Goal: Information Seeking & Learning: Find contact information

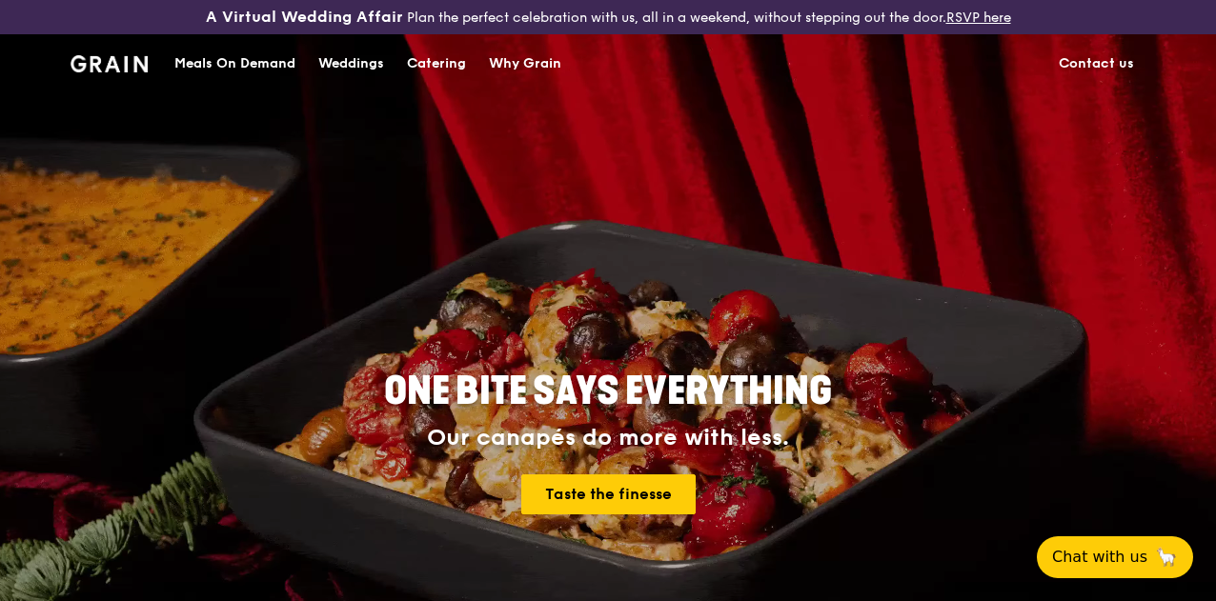
drag, startPoint x: 0, startPoint y: 0, endPoint x: 1093, endPoint y: 75, distance: 1095.5
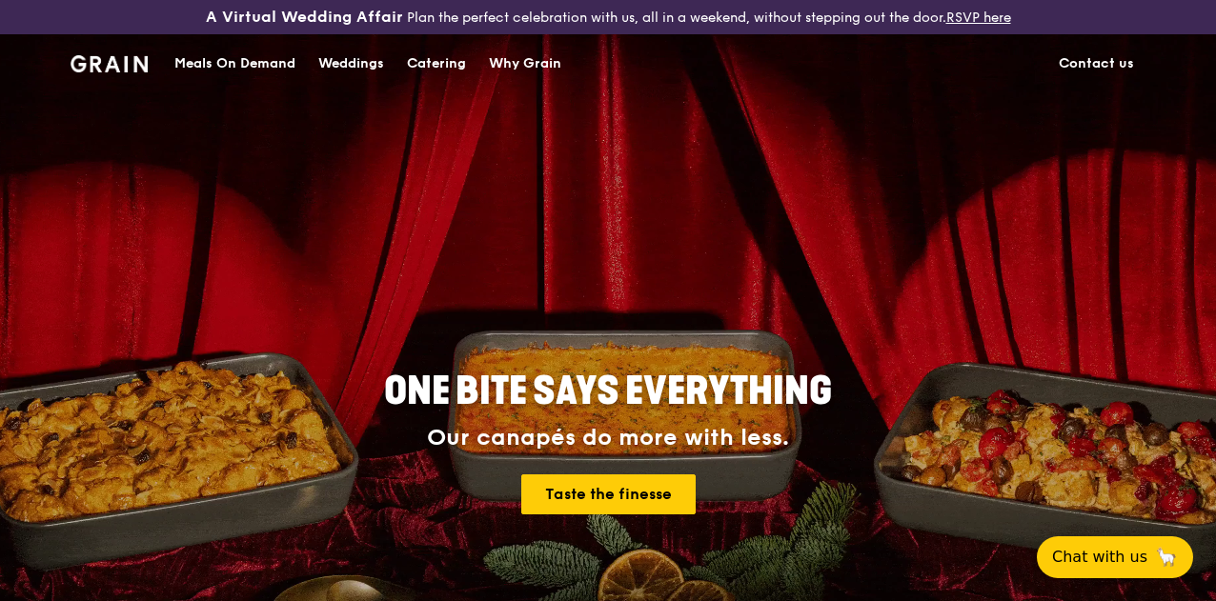
click at [1093, 75] on link "Contact us" at bounding box center [1096, 63] width 98 height 57
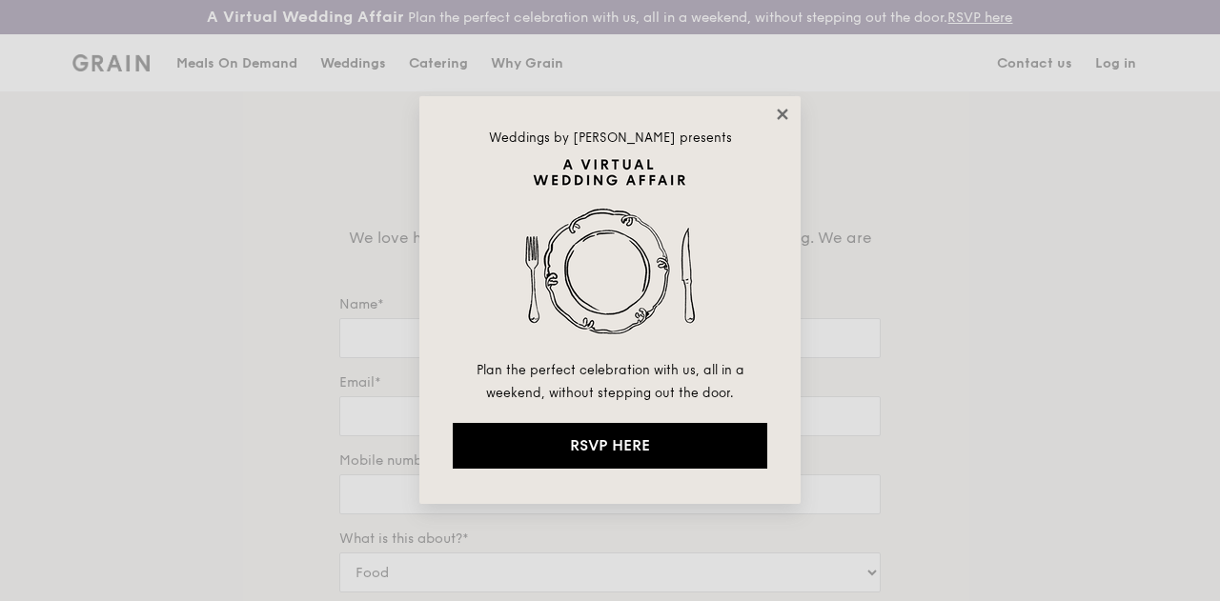
click at [785, 116] on icon at bounding box center [782, 114] width 10 height 10
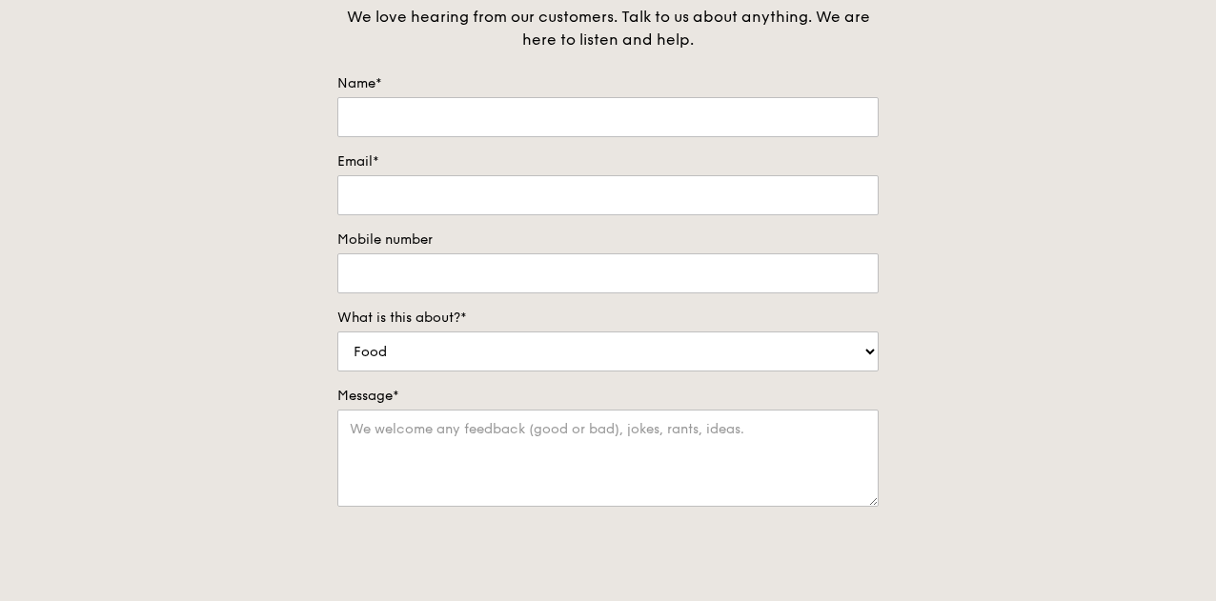
scroll to position [476, 0]
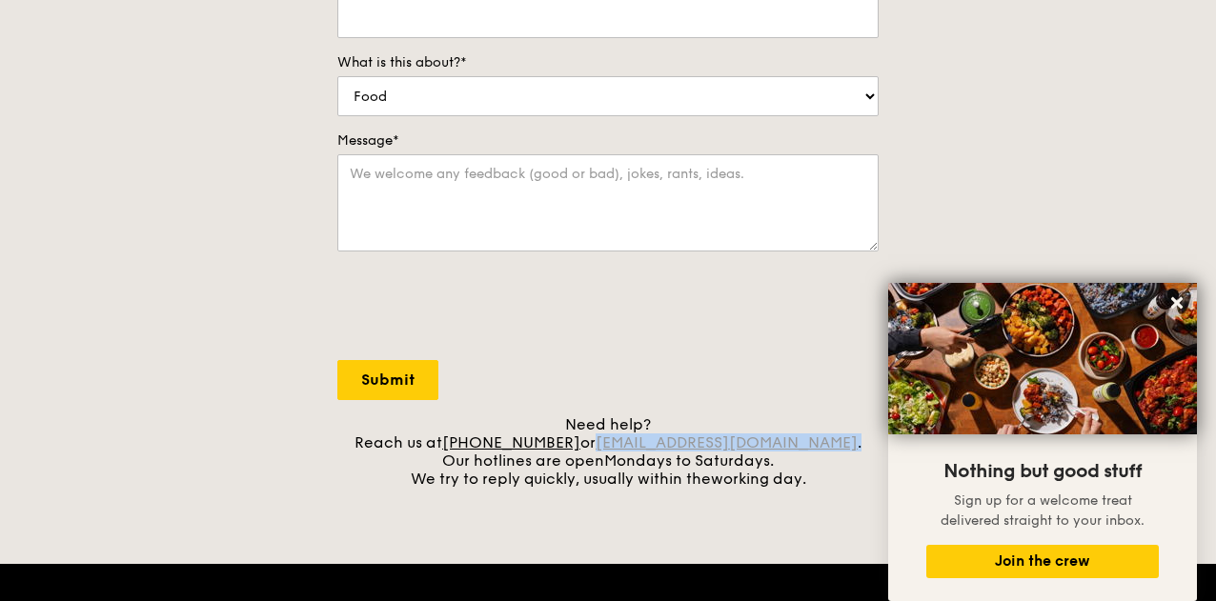
drag, startPoint x: 825, startPoint y: 458, endPoint x: 625, endPoint y: 455, distance: 200.1
click at [625, 455] on div "Need help? Reach us at [PHONE_NUMBER] or [EMAIL_ADDRESS][DOMAIN_NAME] . Our hot…" at bounding box center [607, 451] width 541 height 72
copy div "[EMAIL_ADDRESS][DOMAIN_NAME] ."
